Goal: Information Seeking & Learning: Compare options

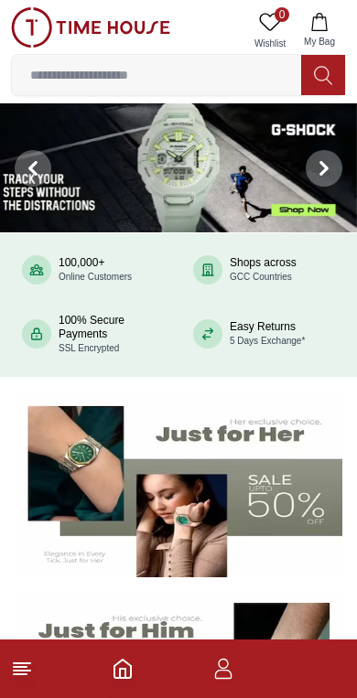
click at [231, 147] on img at bounding box center [178, 167] width 357 height 129
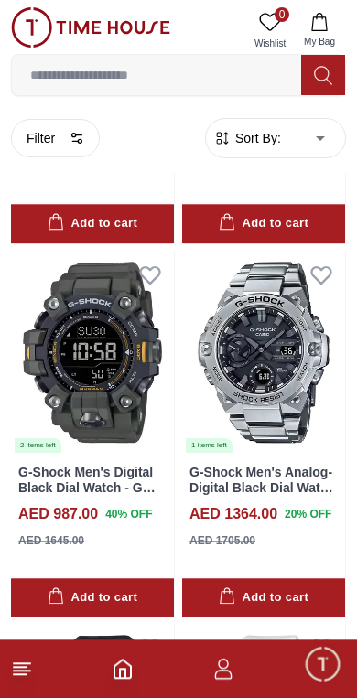
scroll to position [813, 0]
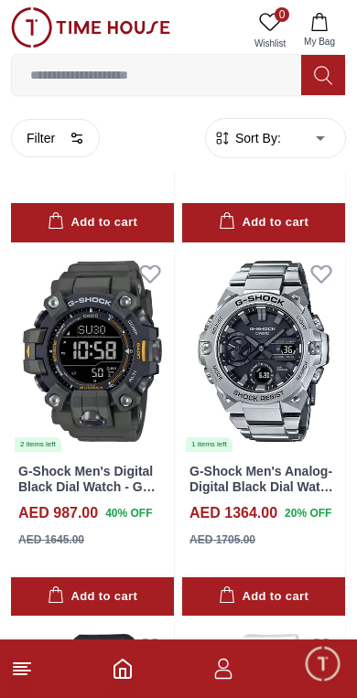
click at [263, 358] on img at bounding box center [263, 351] width 163 height 203
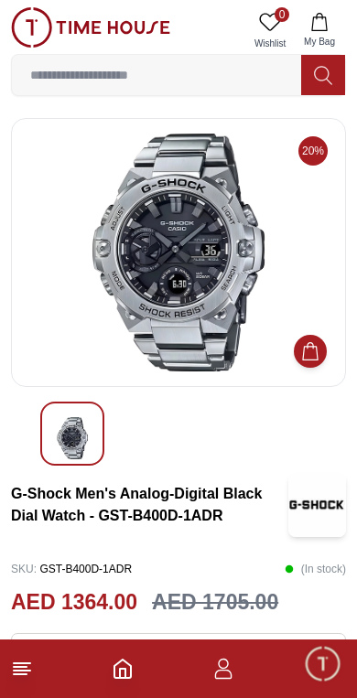
click at [208, 295] on img at bounding box center [179, 253] width 304 height 238
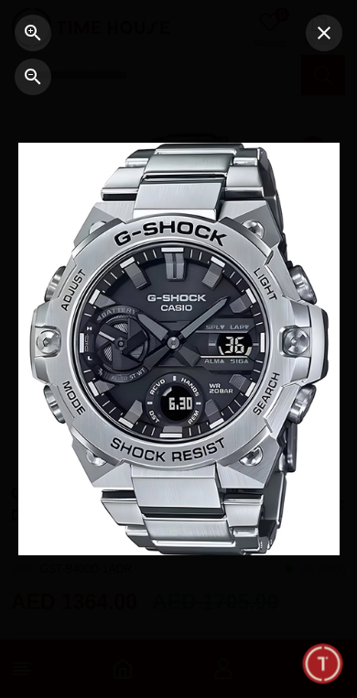
click at [324, 38] on icon "button" at bounding box center [324, 33] width 22 height 22
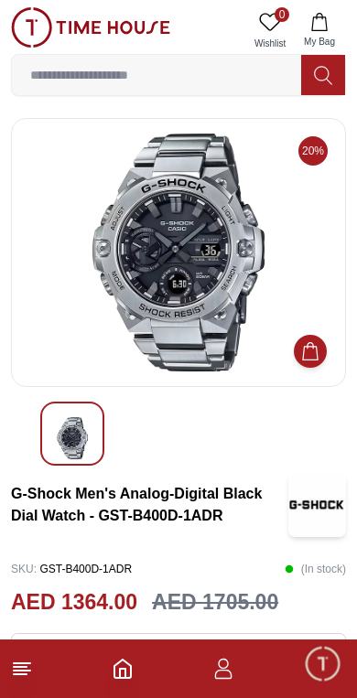
click at [230, 300] on img at bounding box center [179, 253] width 304 height 238
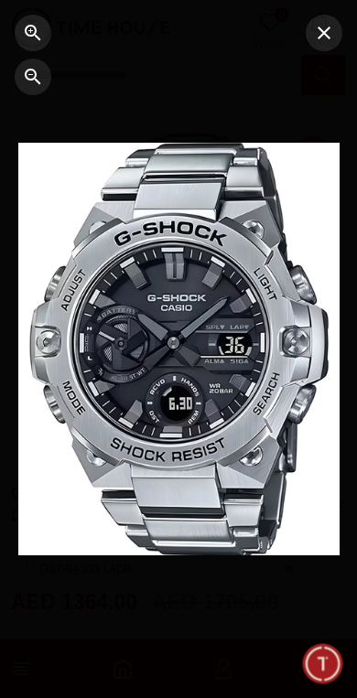
click at [219, 316] on div at bounding box center [178, 349] width 321 height 413
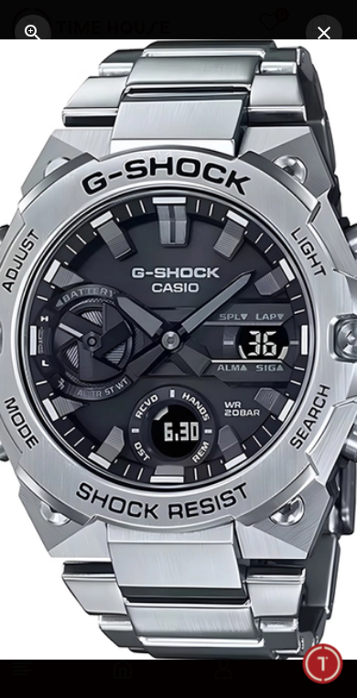
click at [232, 306] on div at bounding box center [179, 348] width 482 height 619
click at [194, 304] on div at bounding box center [179, 348] width 482 height 619
click at [327, 27] on icon "button" at bounding box center [324, 33] width 22 height 22
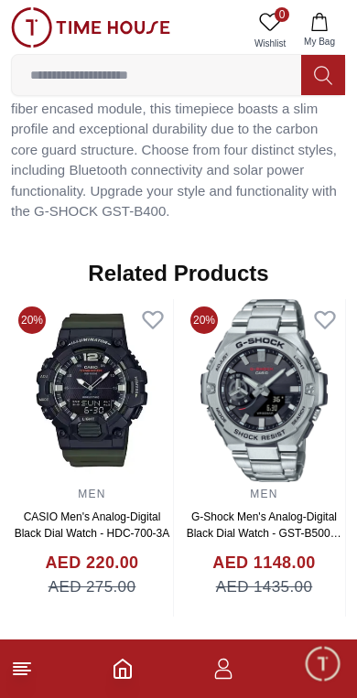
scroll to position [1375, 0]
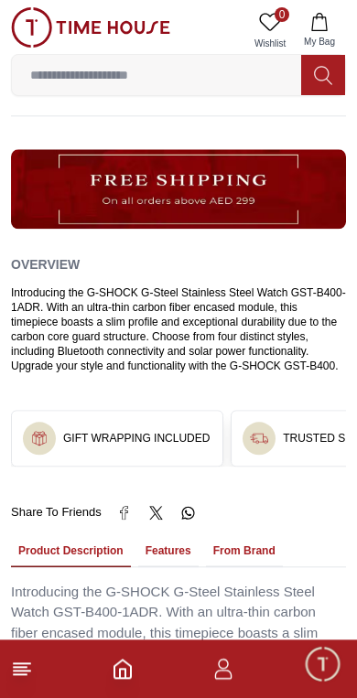
click at [186, 69] on input at bounding box center [156, 75] width 289 height 37
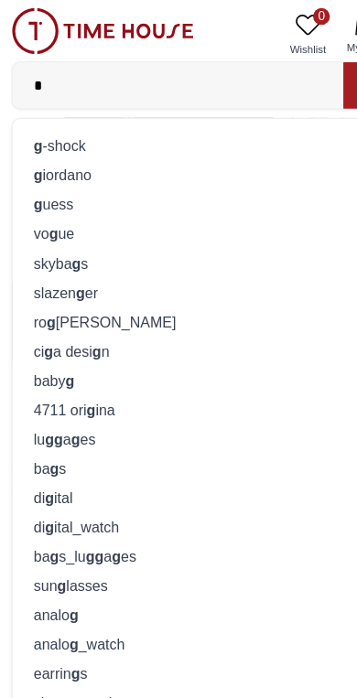
type input "*"
click at [146, 134] on div "g -shock" at bounding box center [178, 128] width 311 height 26
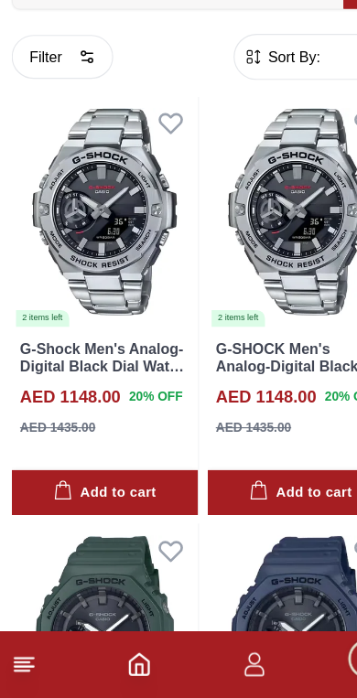
scroll to position [9385, 0]
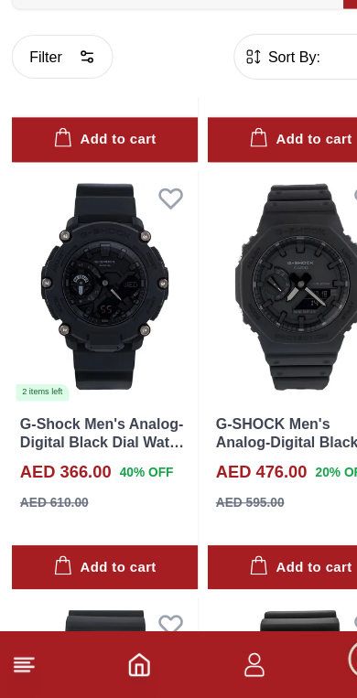
scroll to position [15483, 0]
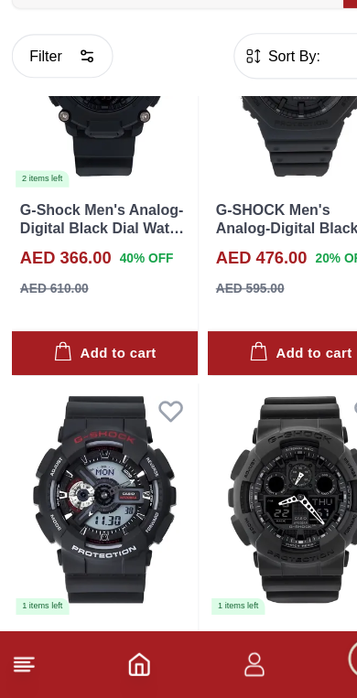
click at [132, 658] on icon "Home" at bounding box center [123, 669] width 22 height 22
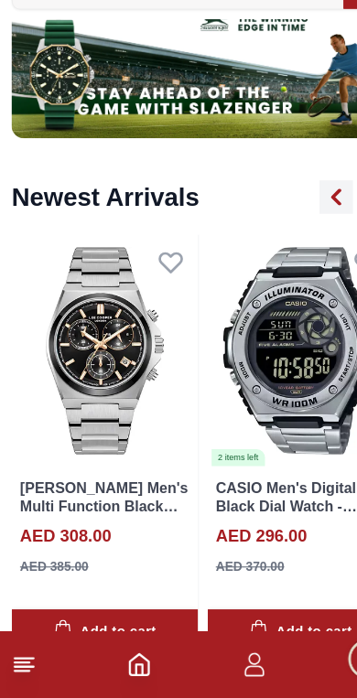
scroll to position [1198, 0]
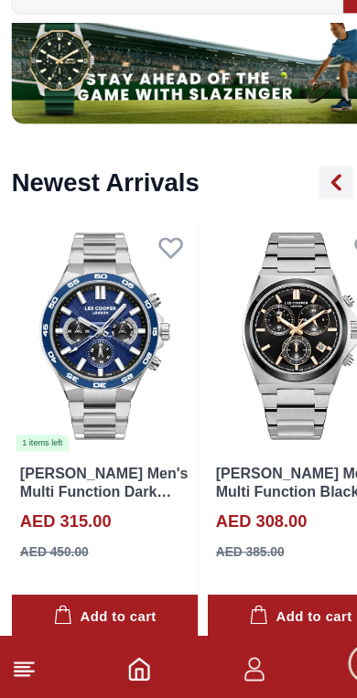
click at [243, 303] on img at bounding box center [263, 377] width 163 height 203
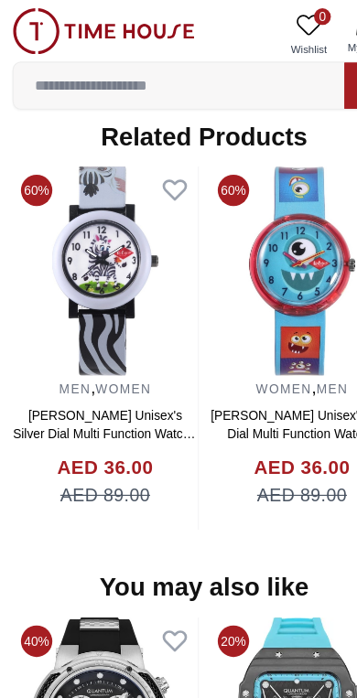
scroll to position [1439, 0]
